Goal: Task Accomplishment & Management: Use online tool/utility

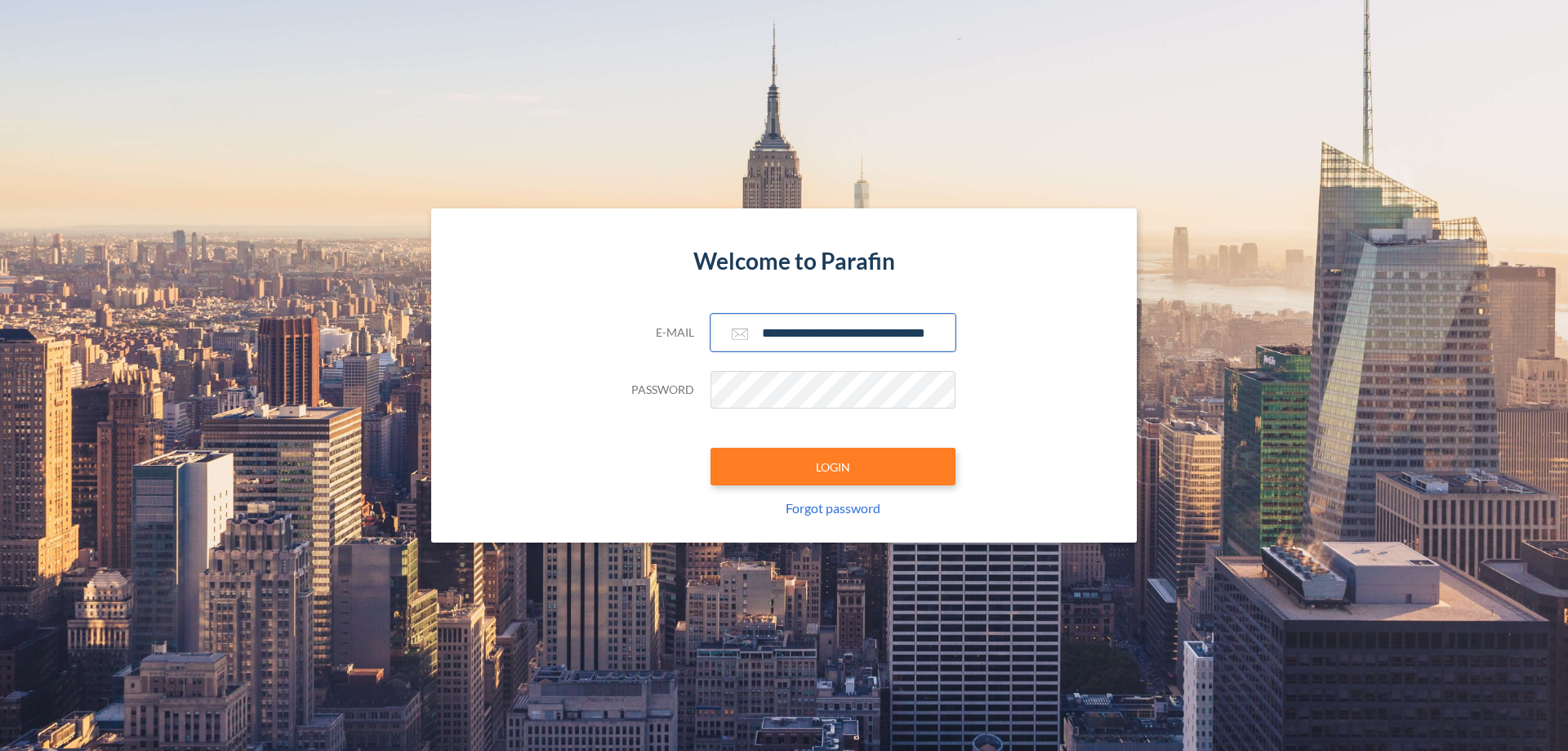
type input "**********"
click at [833, 467] on button "LOGIN" at bounding box center [834, 467] width 245 height 38
